Goal: Task Accomplishment & Management: Complete application form

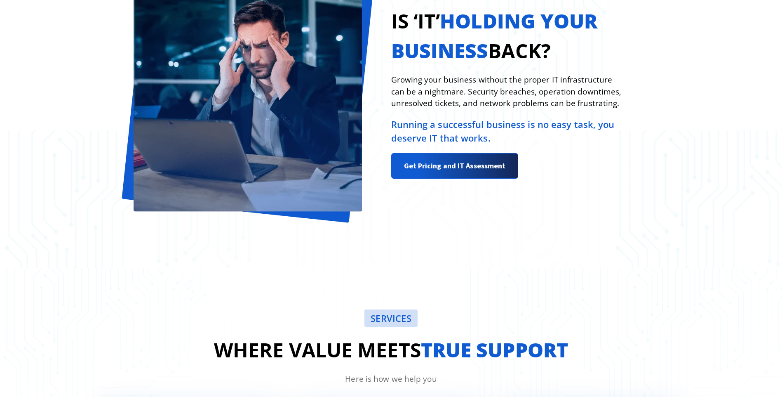
scroll to position [536, 0]
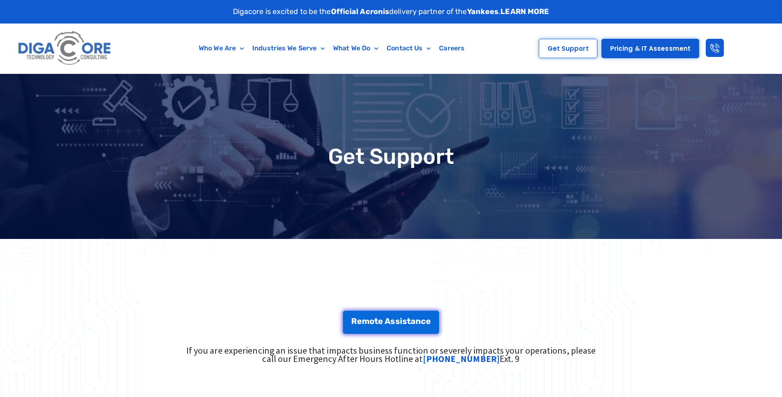
type input "*"
type textarea "*"
